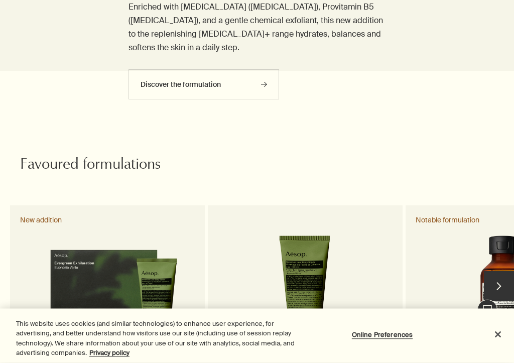
scroll to position [297, 0]
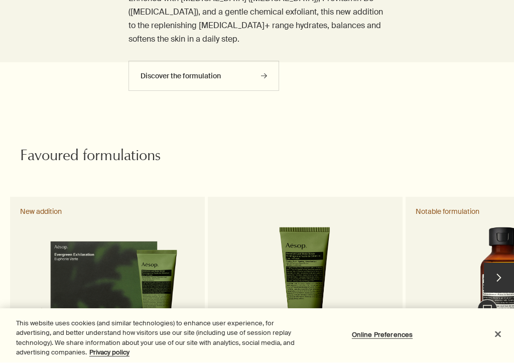
click at [502, 319] on button "Close" at bounding box center [498, 334] width 22 height 22
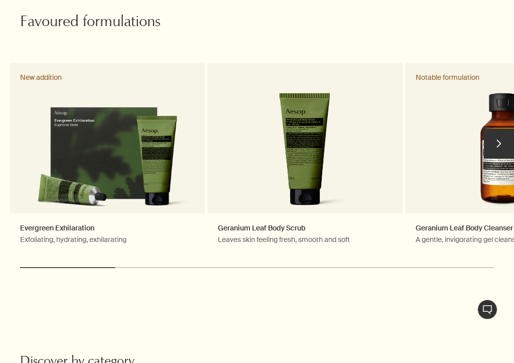
scroll to position [435, 0]
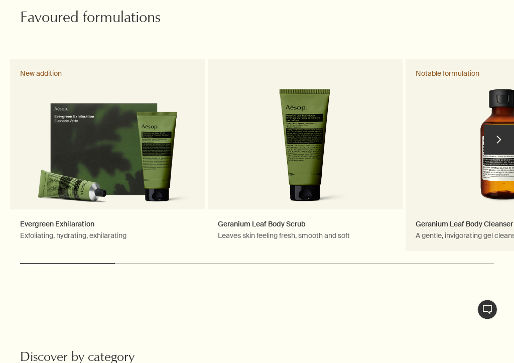
click at [411, 182] on link "Geranium Leaf Body Cleanser A gentle, invigorating gel cleanser Notable formula…" at bounding box center [503, 155] width 195 height 192
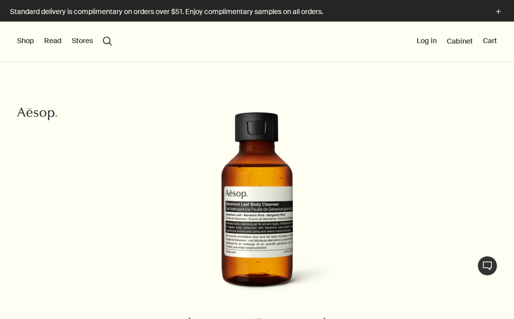
scroll to position [-1, 0]
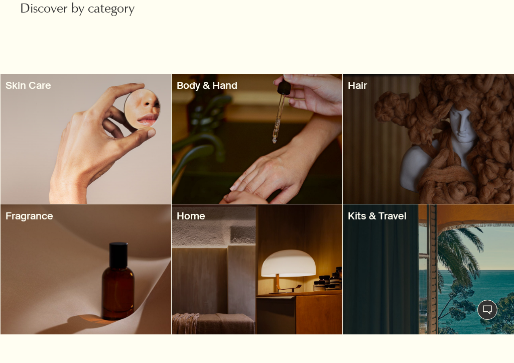
scroll to position [785, 0]
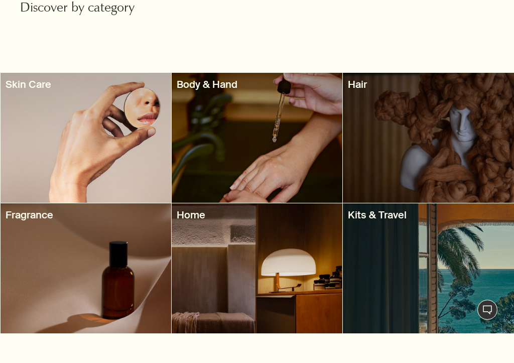
click at [150, 133] on div at bounding box center [86, 138] width 171 height 130
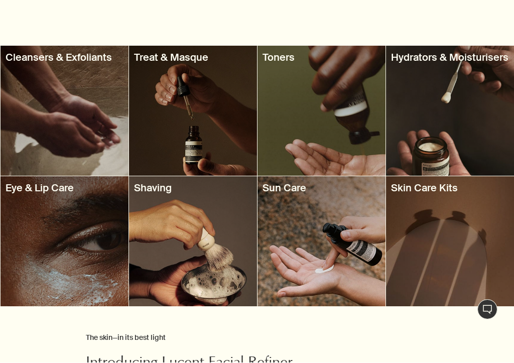
scroll to position [393, 0]
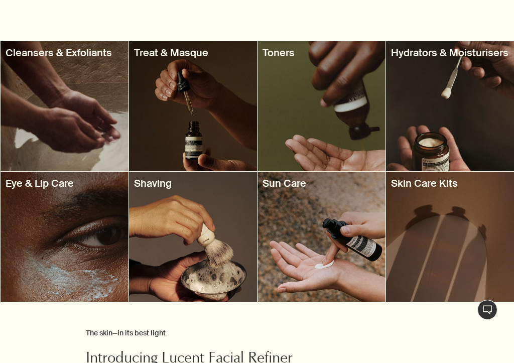
click at [447, 229] on div at bounding box center [450, 237] width 128 height 130
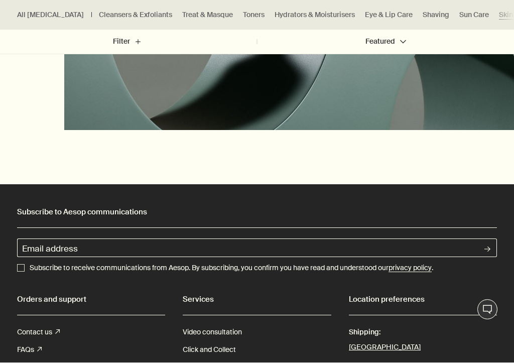
scroll to position [1311, 0]
